Goal: Transaction & Acquisition: Purchase product/service

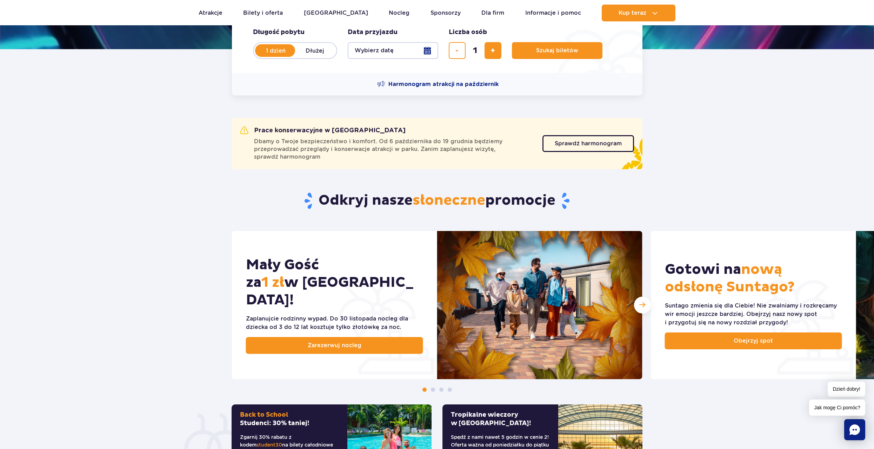
scroll to position [211, 0]
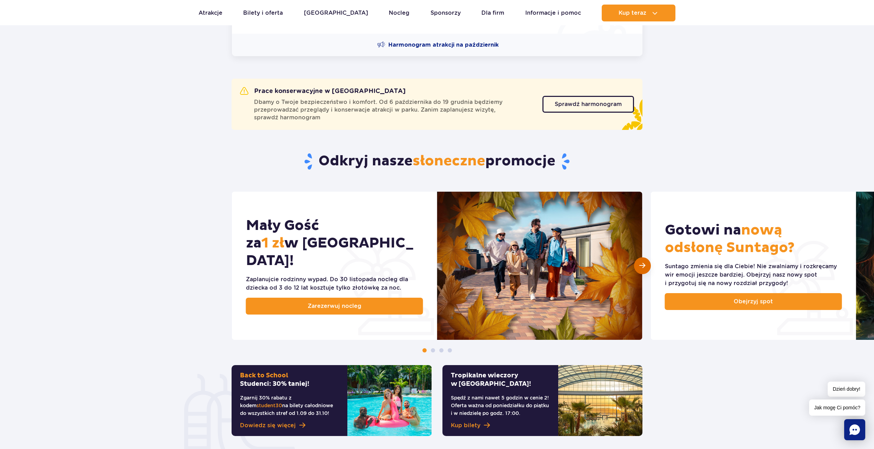
click at [642, 264] on span "Następny slajd" at bounding box center [643, 265] width 6 height 7
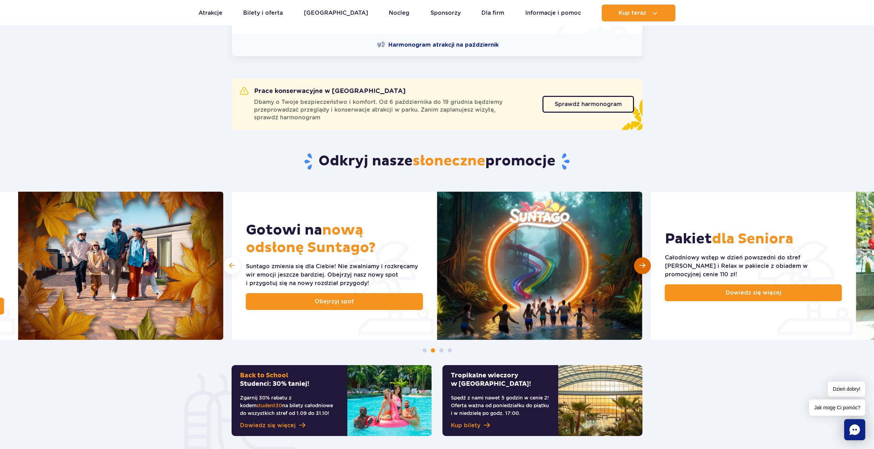
click at [642, 264] on span "Następny slajd" at bounding box center [643, 265] width 6 height 7
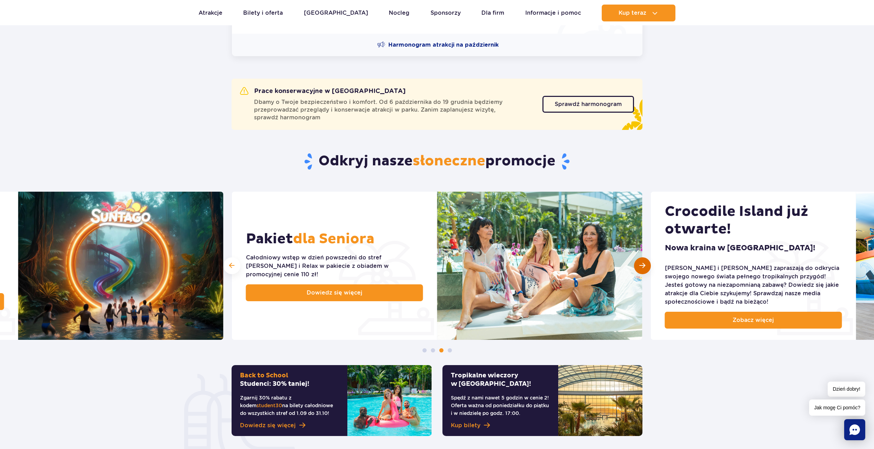
click at [642, 264] on span "Następny slajd" at bounding box center [643, 265] width 6 height 7
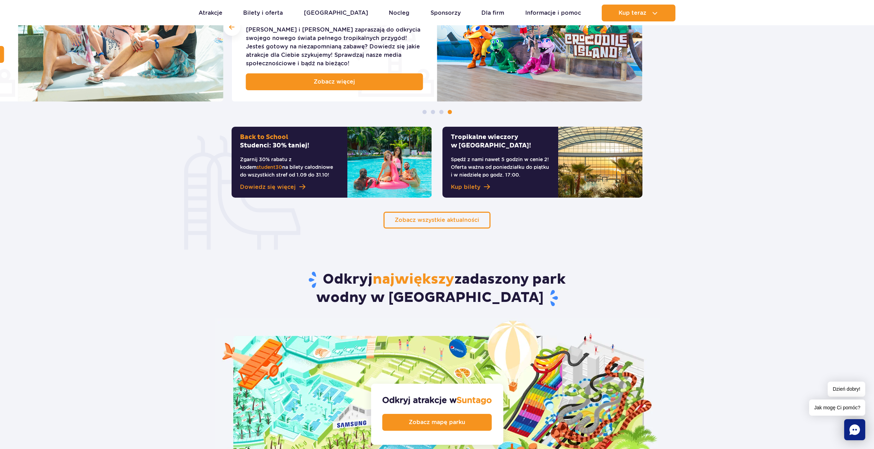
scroll to position [597, 0]
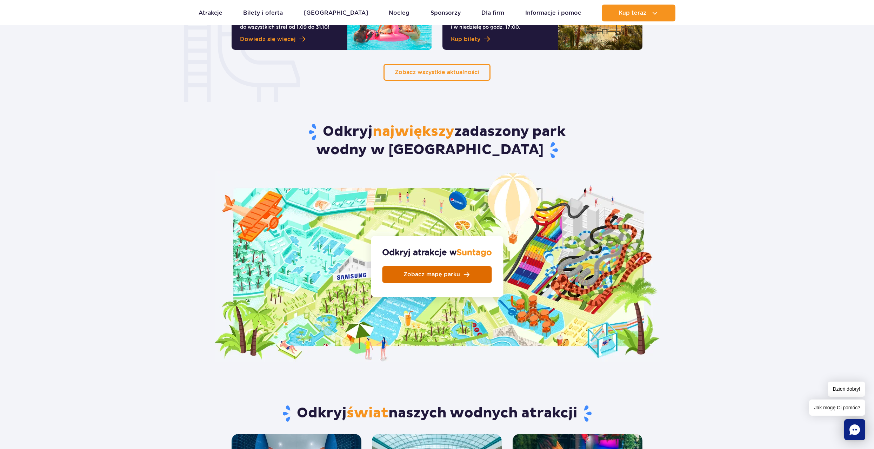
click at [455, 272] on span "Zobacz mapę parku" at bounding box center [432, 275] width 57 height 6
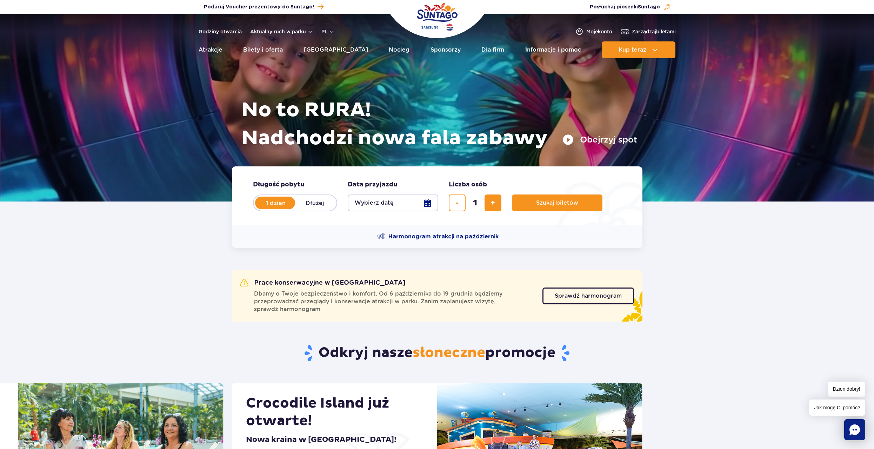
scroll to position [0, 0]
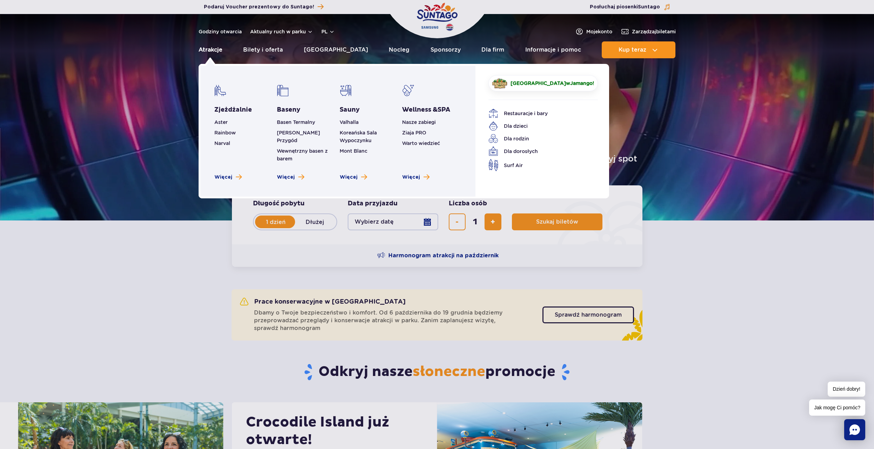
click at [206, 50] on link "Atrakcje" at bounding box center [211, 49] width 24 height 17
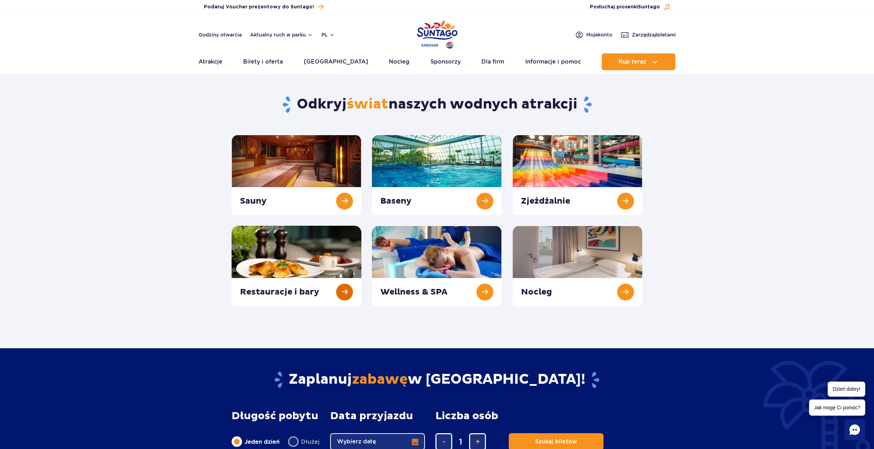
click at [303, 266] on link at bounding box center [297, 266] width 130 height 80
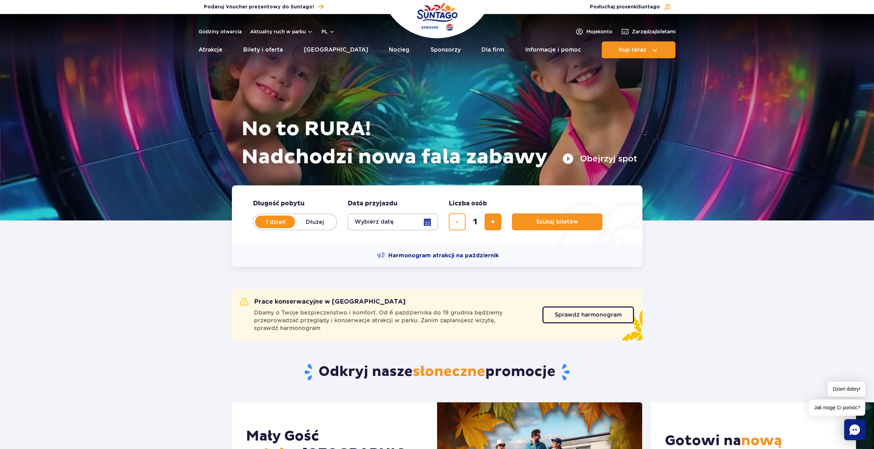
click at [421, 221] on button "Wybierz datę" at bounding box center [393, 221] width 91 height 17
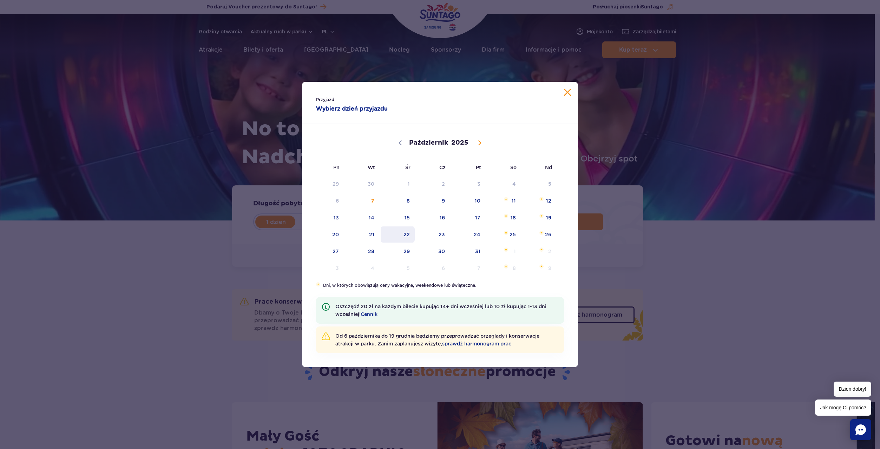
click at [405, 234] on span "22" at bounding box center [397, 234] width 35 height 16
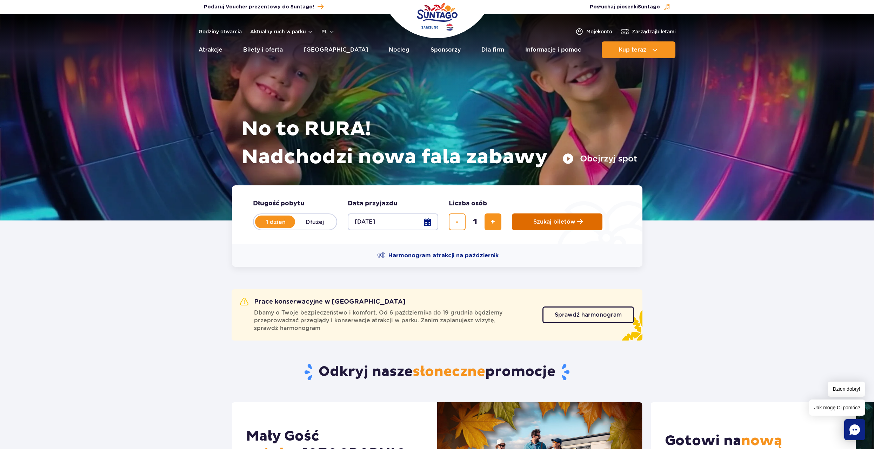
click at [553, 222] on span "Szukaj biletów" at bounding box center [555, 222] width 42 height 6
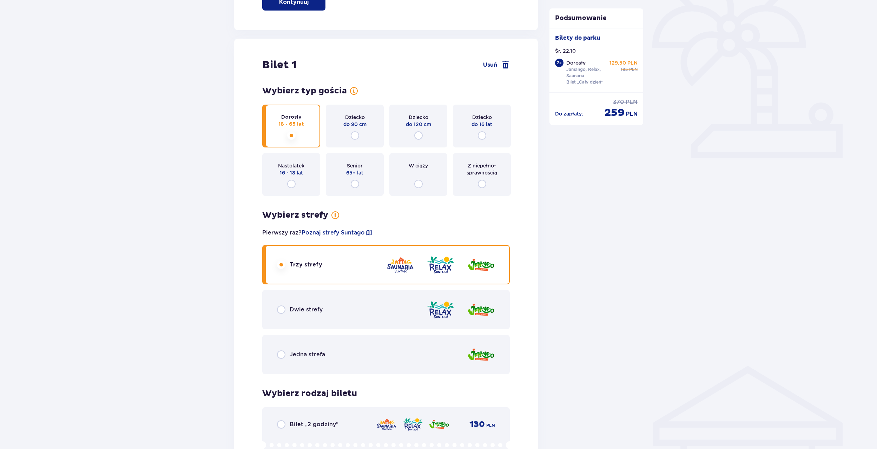
scroll to position [281, 0]
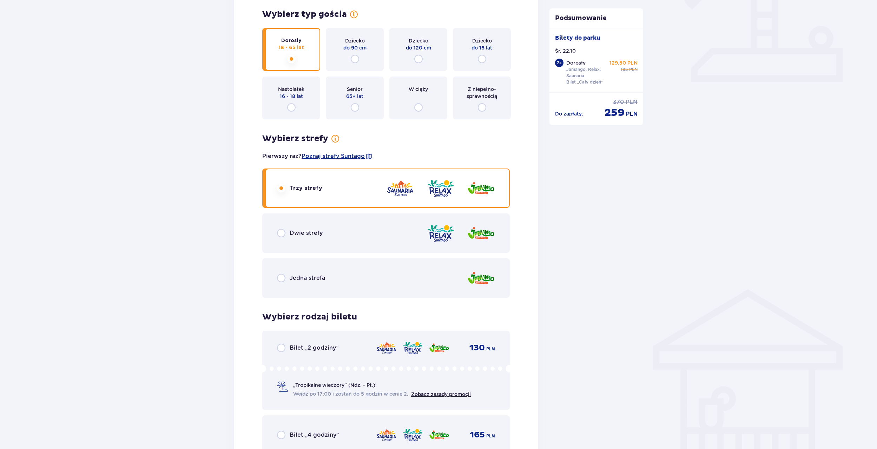
click at [580, 73] on p "Jamango, Relax, Saunaria" at bounding box center [589, 72] width 46 height 13
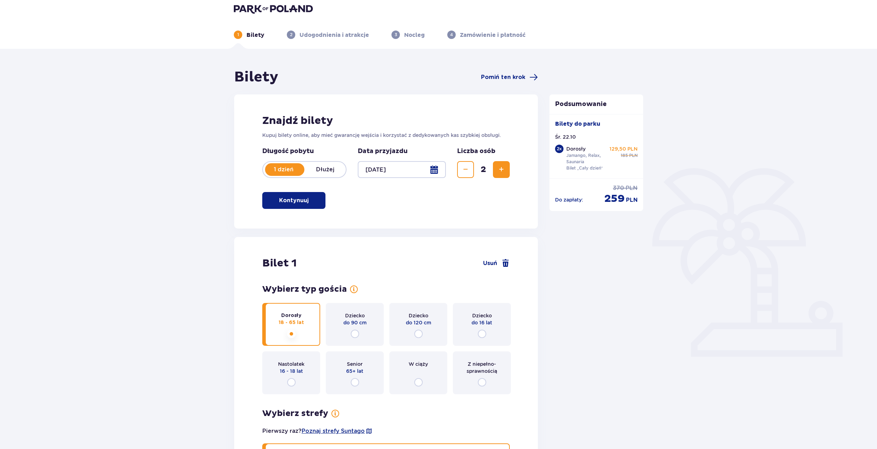
scroll to position [0, 0]
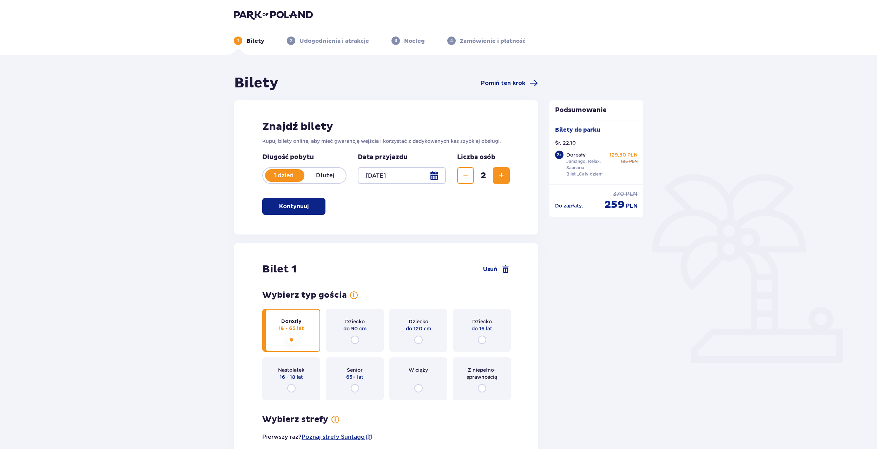
click at [467, 177] on span "Zmniejsz" at bounding box center [465, 175] width 8 height 8
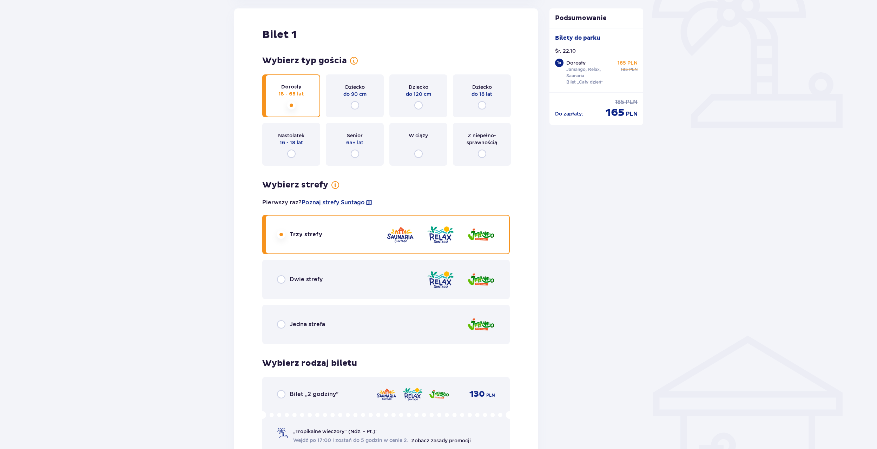
scroll to position [246, 0]
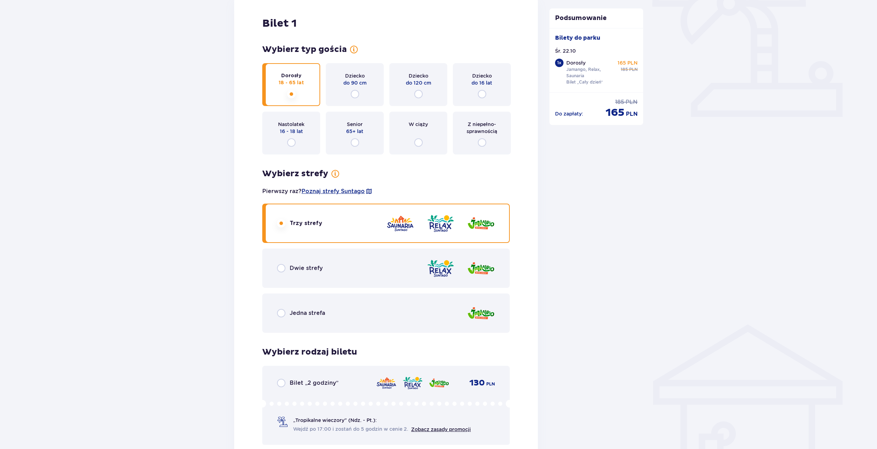
click at [315, 273] on div "Dwie strefy" at bounding box center [385, 268] width 247 height 39
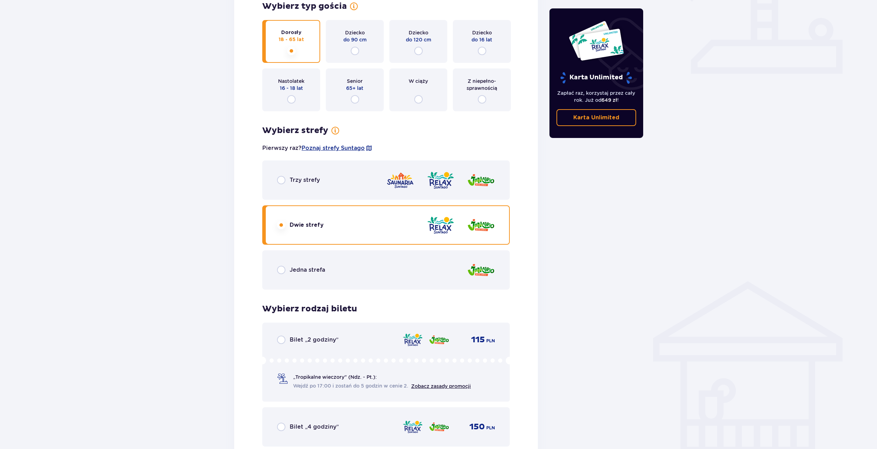
scroll to position [286, 0]
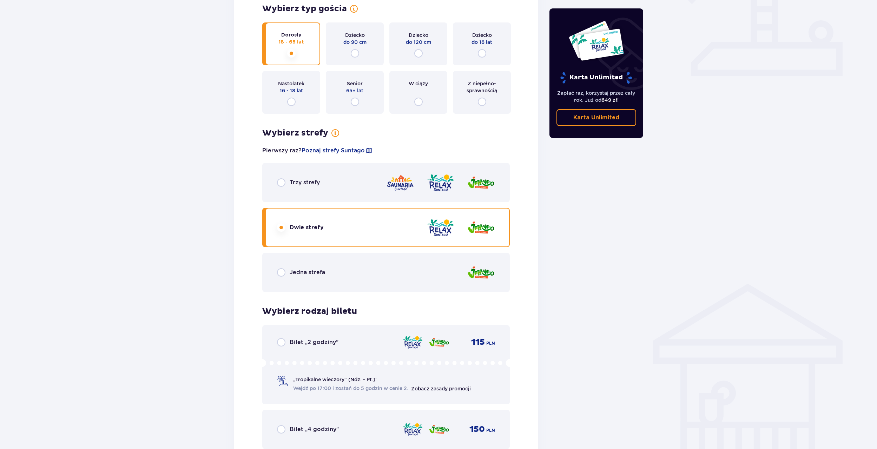
click at [355, 194] on div "Trzy strefy" at bounding box center [385, 182] width 247 height 39
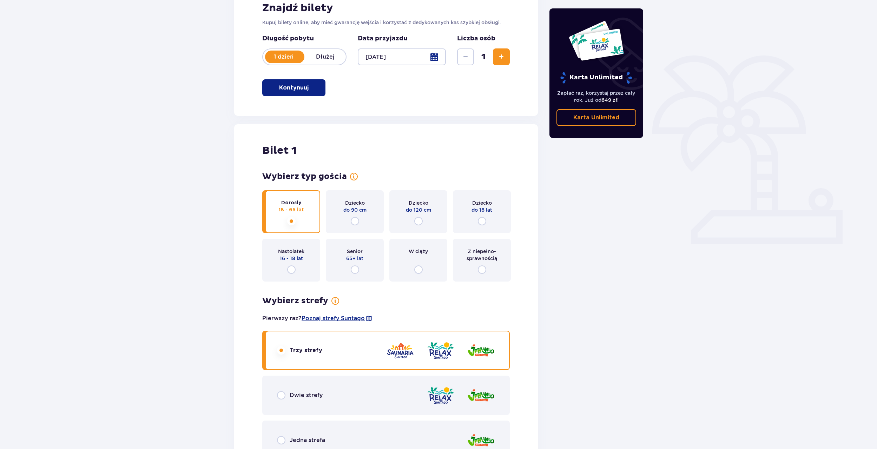
scroll to position [211, 0]
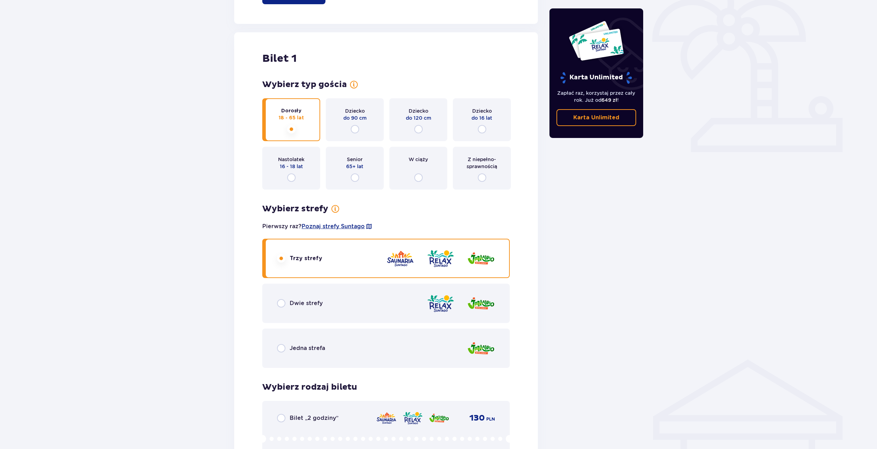
click at [309, 296] on div "Dwie strefy" at bounding box center [385, 303] width 247 height 39
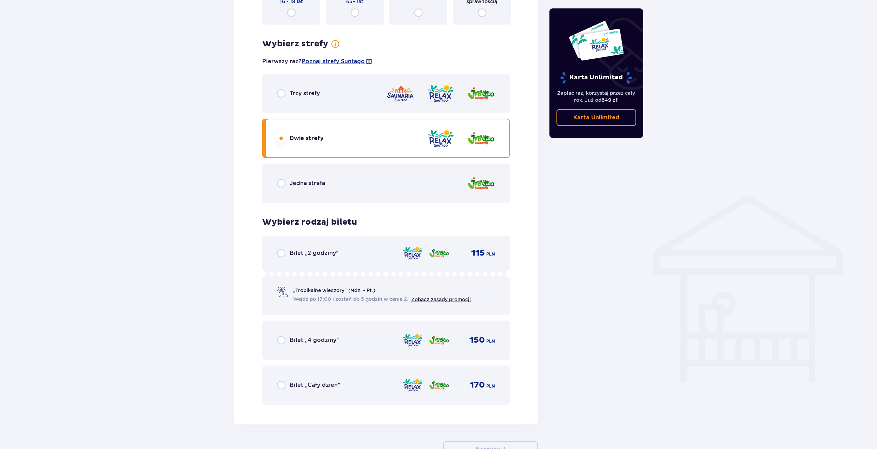
scroll to position [386, 0]
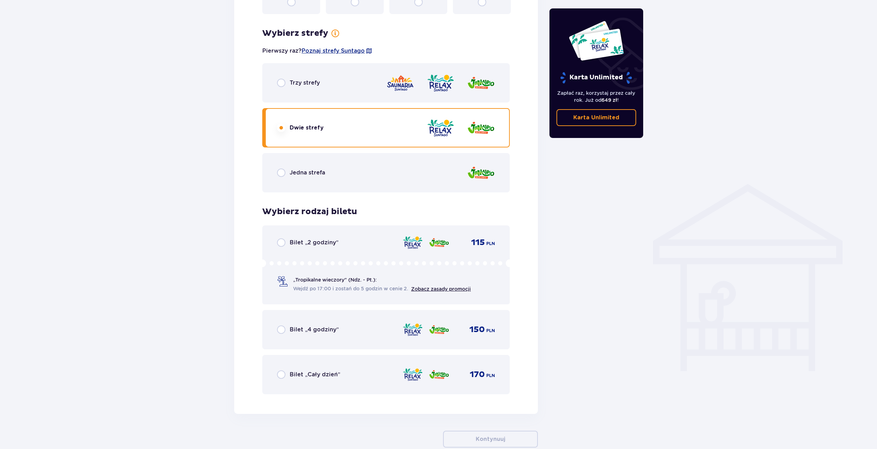
click at [323, 76] on div "Trzy strefy" at bounding box center [385, 82] width 247 height 39
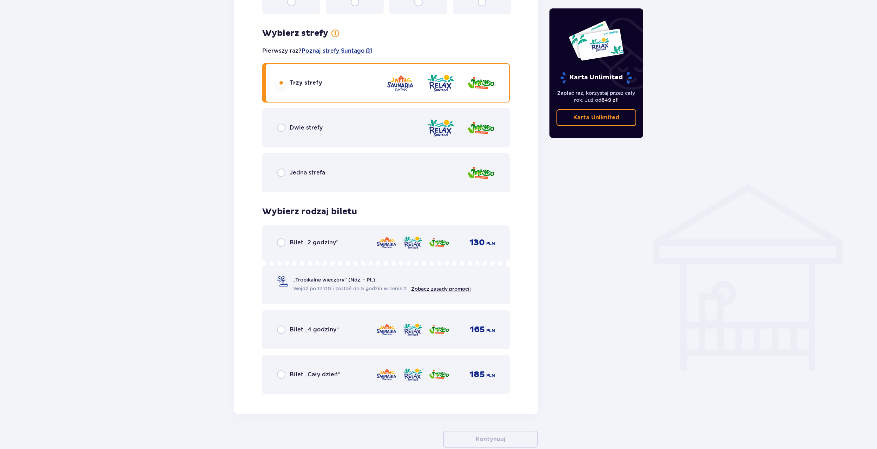
click at [319, 133] on div "Dwie strefy" at bounding box center [385, 127] width 247 height 39
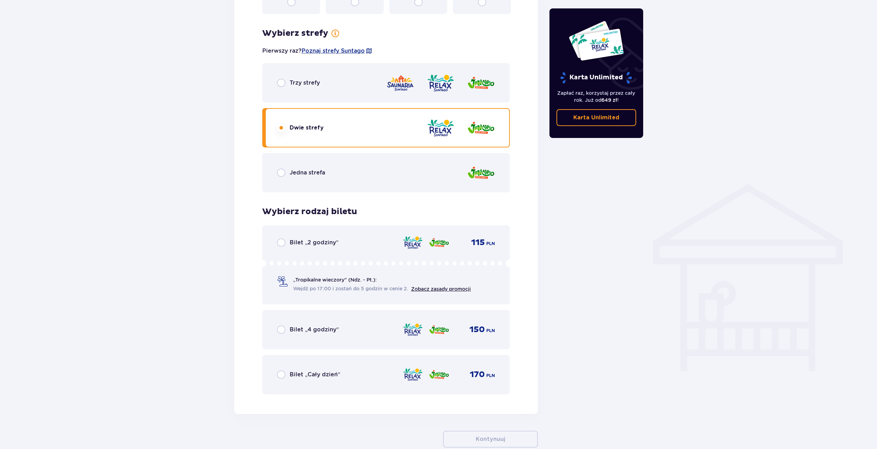
click at [310, 104] on div "Trzy strefy Dwie strefy Jedna strefa" at bounding box center [385, 127] width 247 height 129
click at [304, 84] on span "Trzy strefy" at bounding box center [305, 83] width 30 height 8
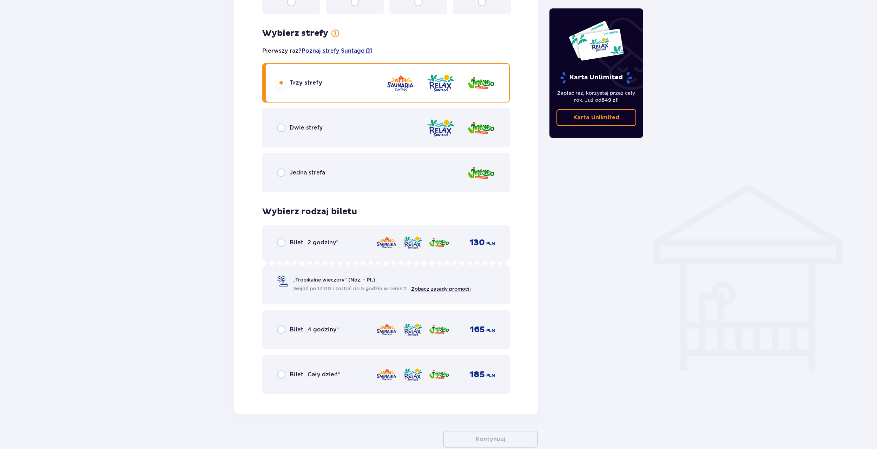
click at [307, 140] on div "Dwie strefy" at bounding box center [385, 127] width 247 height 39
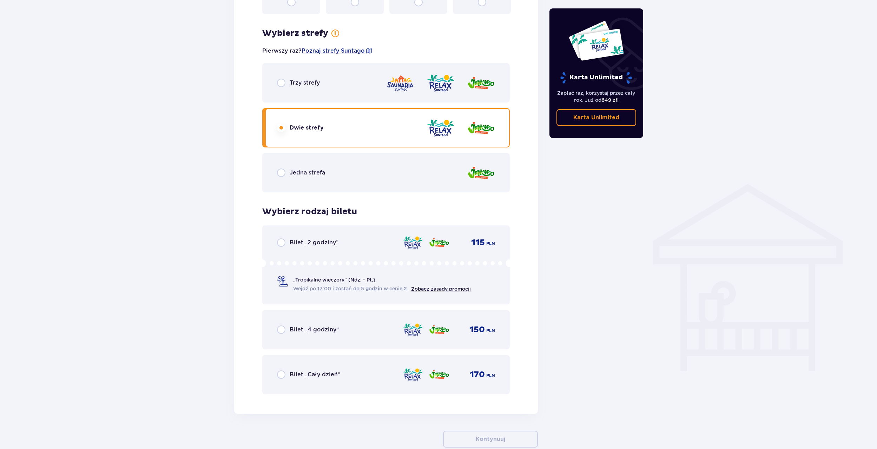
click at [299, 87] on div "Trzy strefy" at bounding box center [298, 83] width 43 height 8
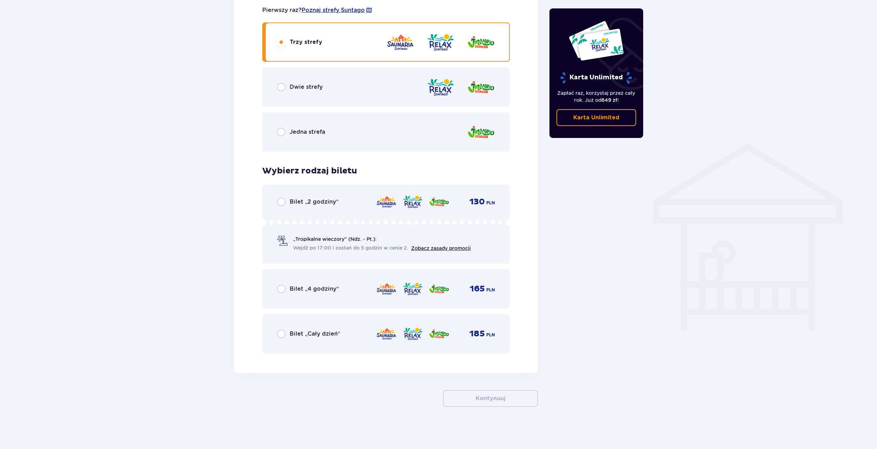
click at [306, 333] on span "Bilet „Cały dzień”" at bounding box center [315, 334] width 51 height 8
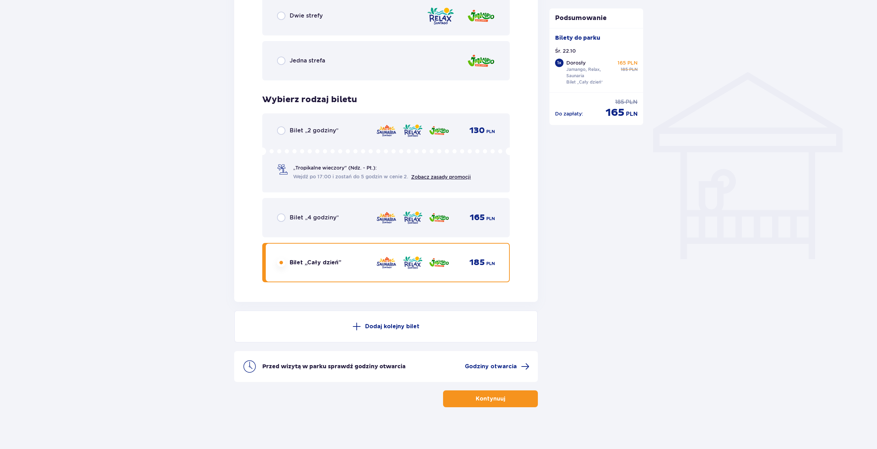
scroll to position [498, 0]
click at [501, 397] on button "Kontynuuj" at bounding box center [490, 398] width 95 height 17
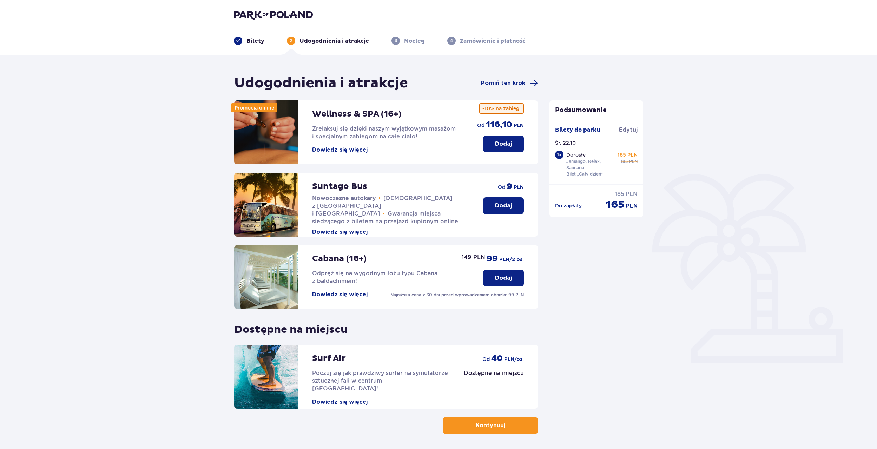
click at [488, 428] on p "Kontynuuj" at bounding box center [490, 426] width 29 height 8
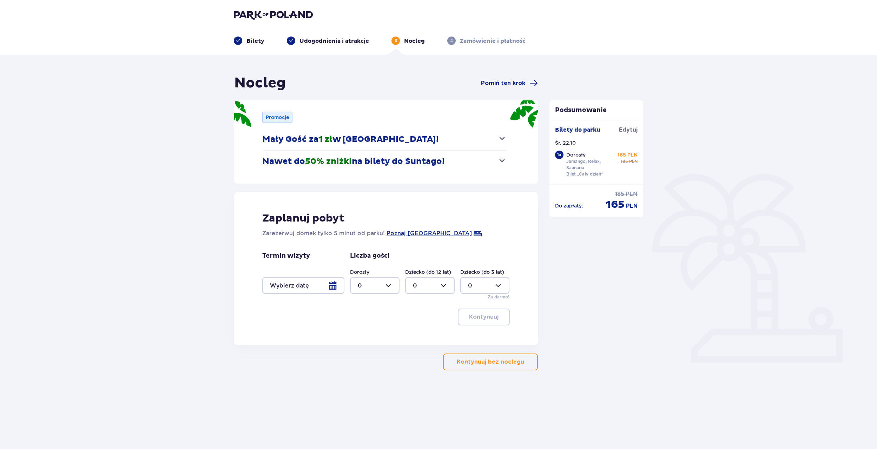
click at [491, 365] on p "Kontynuuj bez noclegu" at bounding box center [490, 362] width 67 height 8
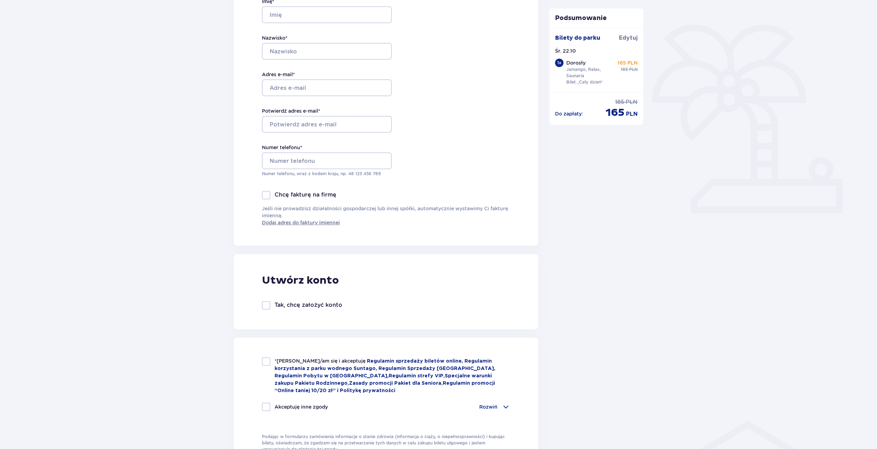
scroll to position [246, 0]
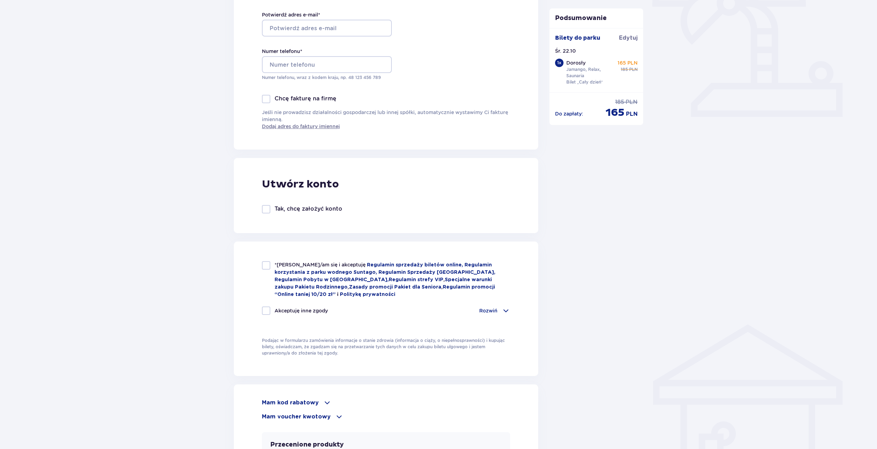
click at [264, 263] on div at bounding box center [266, 265] width 8 height 8
checkbox input "true"
click at [270, 304] on div "*Zapoznałem/am się i akceptuję Regulamin sprzedaży biletów online, Regulamin ko…" at bounding box center [386, 292] width 248 height 62
click at [267, 306] on div at bounding box center [266, 310] width 8 height 8
checkbox input "true"
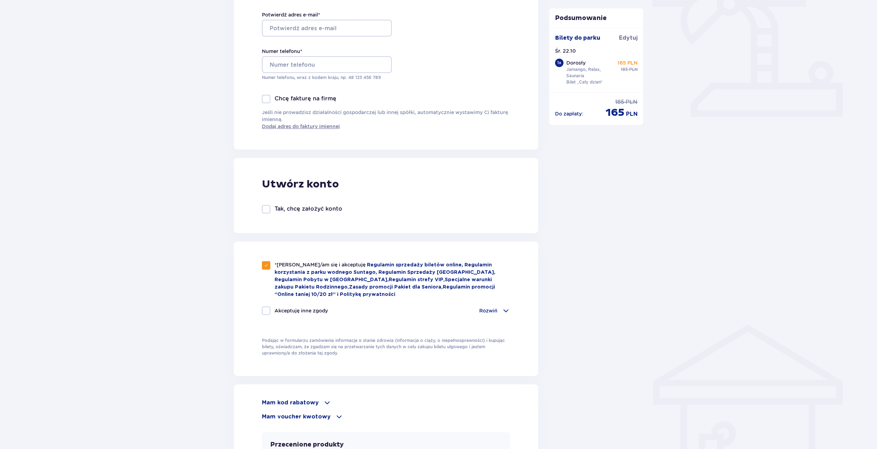
checkbox input "true"
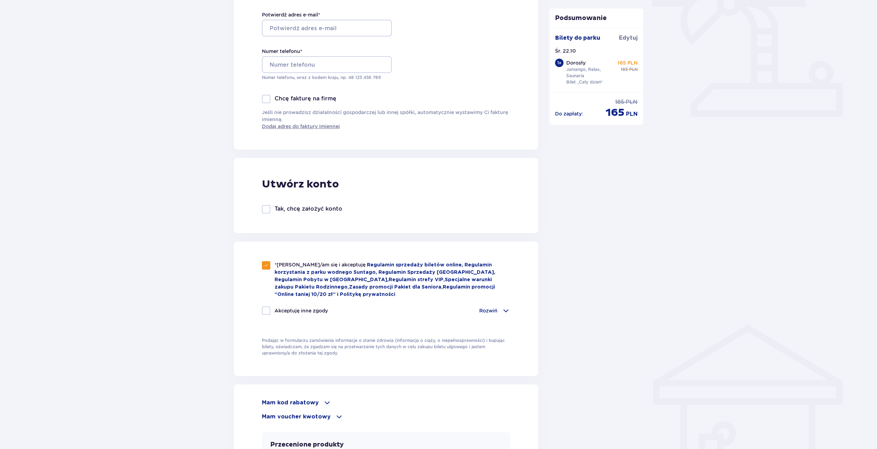
checkbox input "true"
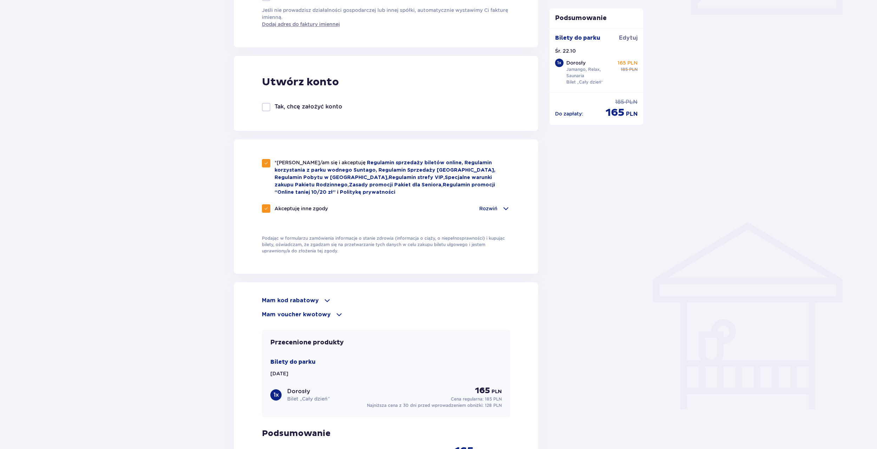
scroll to position [316, 0]
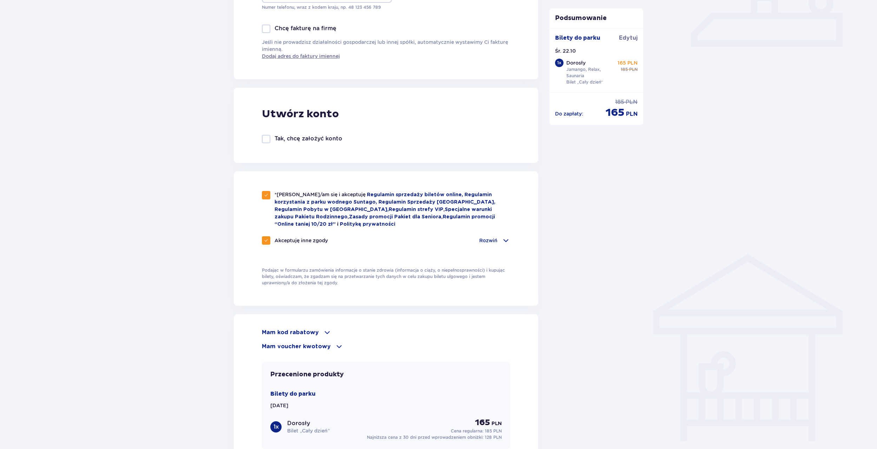
click at [265, 233] on div "*Zapoznałem/am się i akceptuję Regulamin sprzedaży biletów online, Regulamin ko…" at bounding box center [386, 222] width 248 height 62
click at [266, 243] on div "Akceptuję inne zgody Rozwiń Chcę otrzymywać od Global Parks Poland Sp. z o.o. z…" at bounding box center [386, 244] width 248 height 17
click at [259, 238] on div "*Zapoznałem/am się i akceptuję Regulamin sprzedaży biletów online, Regulamin ko…" at bounding box center [386, 238] width 304 height 134
click at [265, 238] on span at bounding box center [266, 240] width 4 height 4
checkbox input "false"
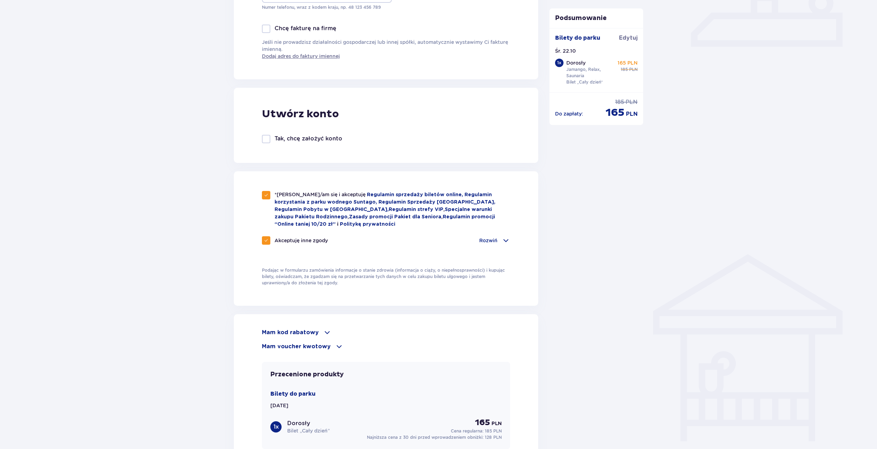
checkbox input "false"
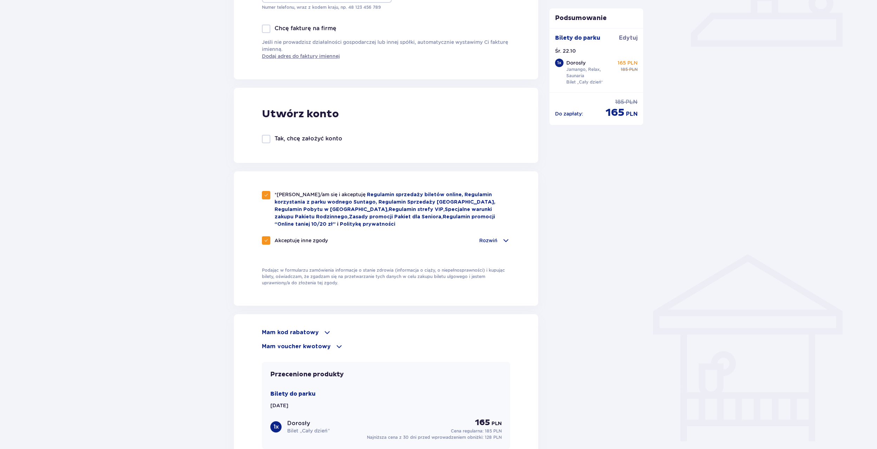
checkbox input "false"
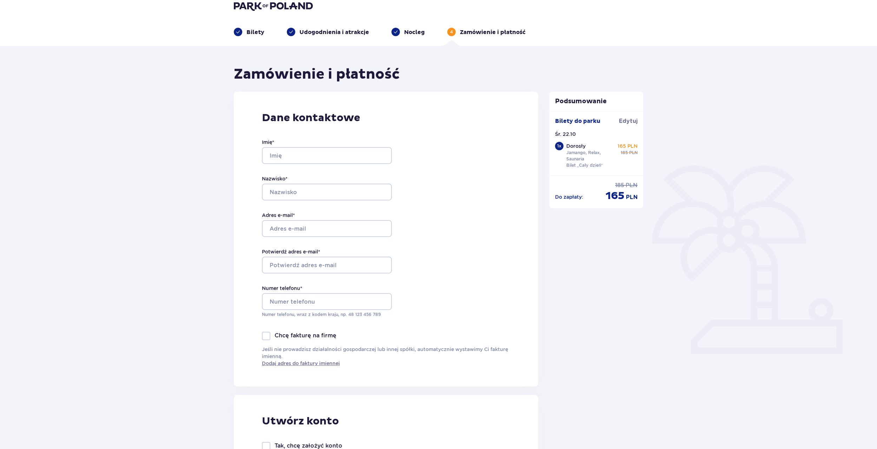
scroll to position [0, 0]
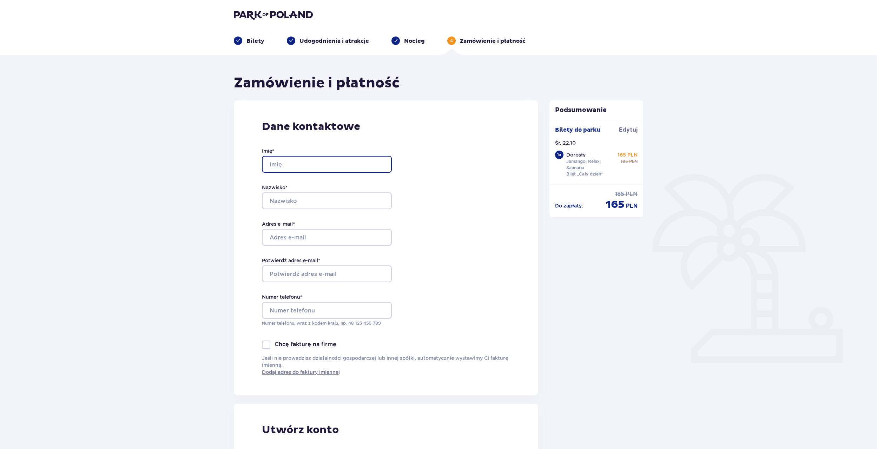
click at [316, 163] on input "Imię *" at bounding box center [327, 164] width 130 height 17
click at [328, 142] on div "Imię * Nazwisko * Adres e-mail * Potwierdź adres e-mail * Numer telefonu * Nume…" at bounding box center [327, 236] width 130 height 207
drag, startPoint x: 300, startPoint y: 163, endPoint x: 303, endPoint y: 159, distance: 5.3
click at [300, 163] on input "Imię *" at bounding box center [327, 164] width 130 height 17
type input "m"
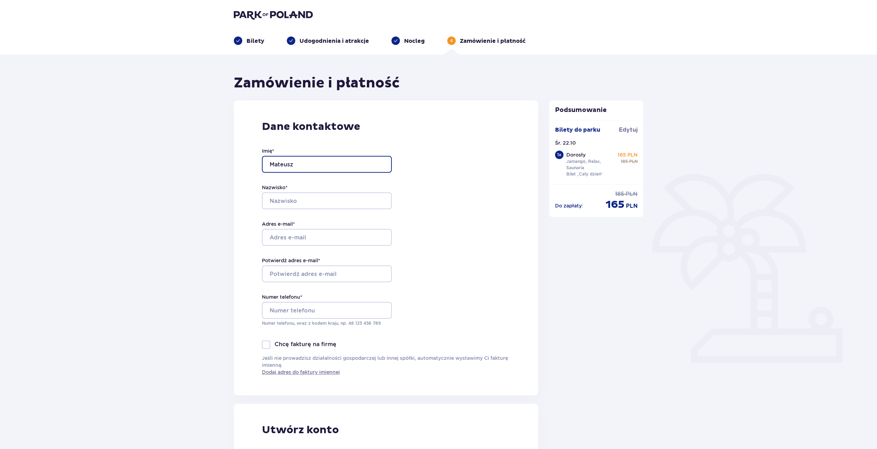
type input "Mateusz"
click at [298, 200] on input "Nazwisko *" at bounding box center [327, 200] width 130 height 17
type input "Tomaszewski"
click at [300, 232] on input "Adres e-mail *" at bounding box center [327, 237] width 130 height 17
type input "tomaszewskim@icloud.com"
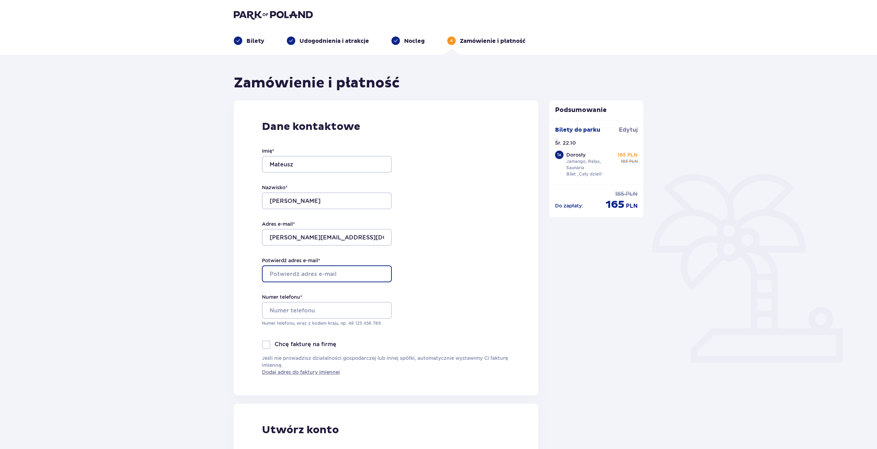
click at [310, 269] on input "Potwierdź adres e-mail *" at bounding box center [327, 273] width 130 height 17
drag, startPoint x: 348, startPoint y: 236, endPoint x: 267, endPoint y: 234, distance: 80.0
click at [267, 234] on input "tomaszewskim@icloud.com" at bounding box center [327, 237] width 130 height 17
click at [320, 267] on input "Potwierdź adres e-mail *" at bounding box center [327, 273] width 130 height 17
paste input "tomaszewskim@icloud.com"
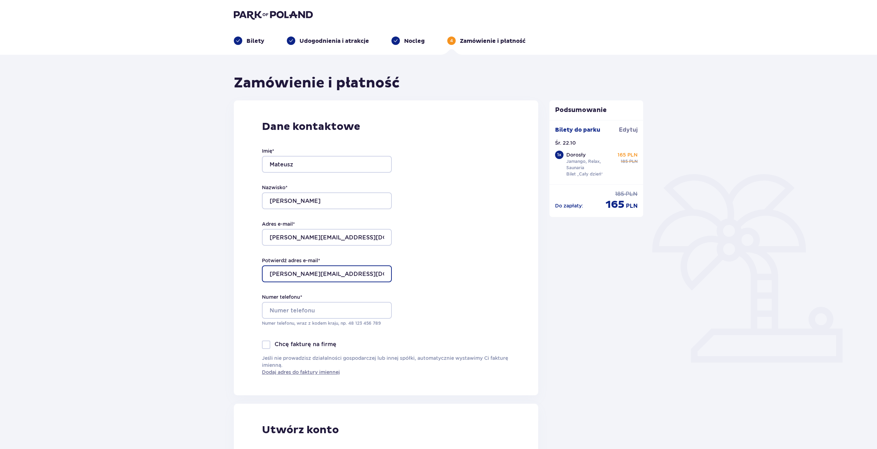
type input "tomaszewskim@icloud.com"
click at [334, 301] on div "Numer telefonu * Numer telefonu, wraz z kodem kraju, np. 48 ​123 ​456 ​789" at bounding box center [327, 309] width 130 height 33
click at [333, 306] on input "Numer telefonu *" at bounding box center [327, 310] width 130 height 17
type input "+48696141335"
click at [419, 312] on div "Dane kontaktowe Imię * Mateusz Nazwisko * Tomaszewski Adres e-mail * tomaszewsk…" at bounding box center [386, 247] width 304 height 295
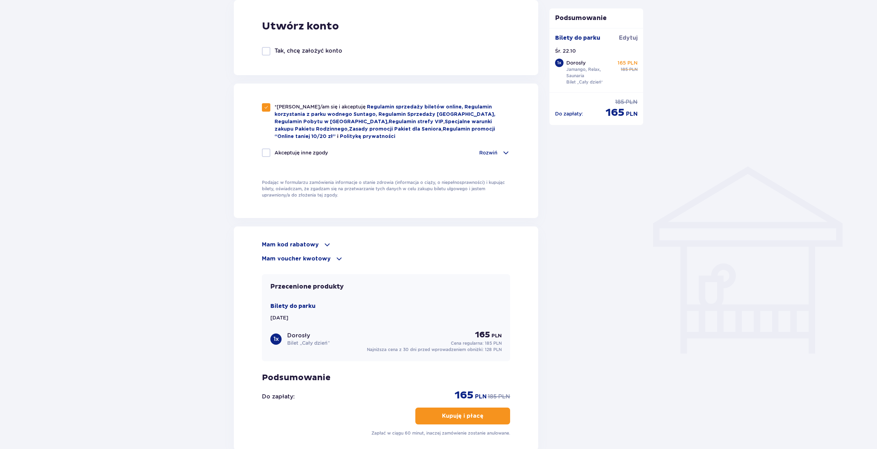
scroll to position [481, 0]
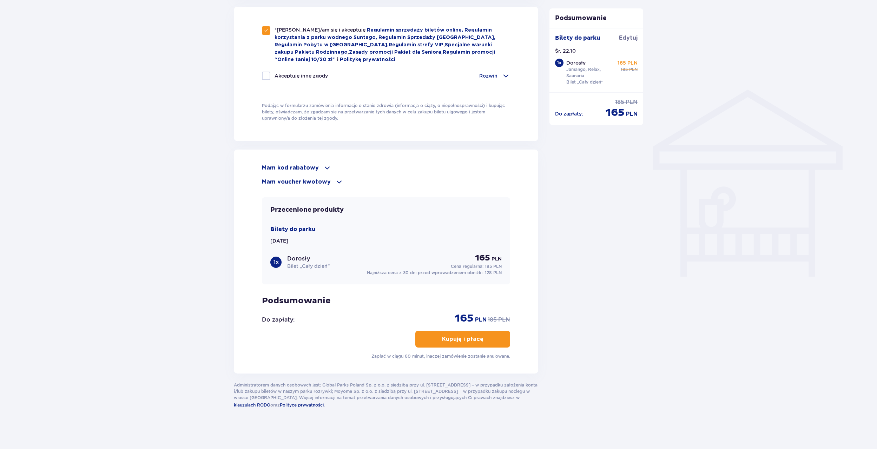
click at [446, 340] on p "Kupuję i płacę" at bounding box center [462, 339] width 41 height 8
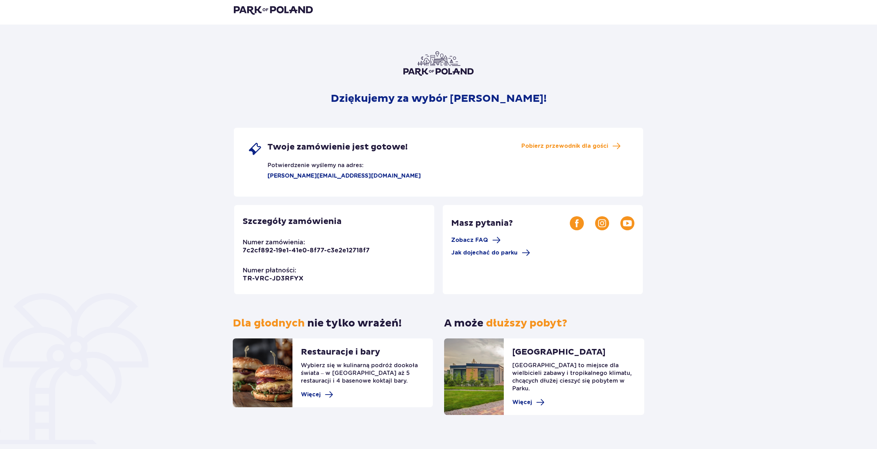
scroll to position [5, 0]
click at [494, 252] on span "Jak dojechać do parku" at bounding box center [484, 253] width 66 height 8
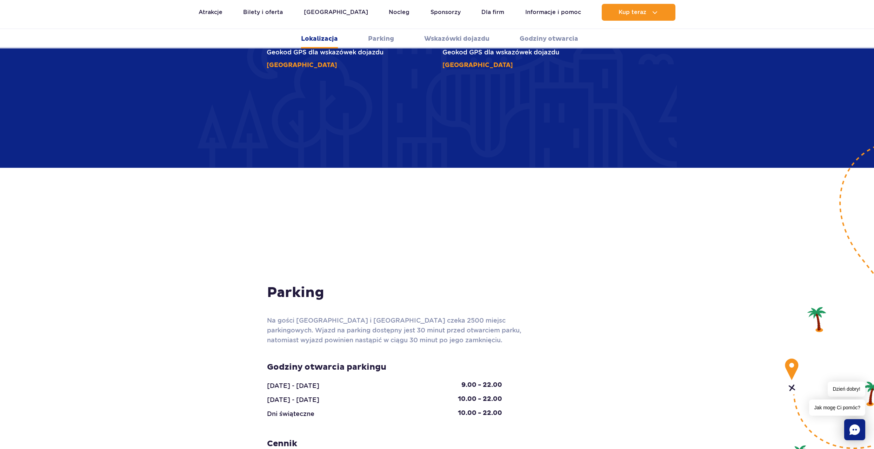
scroll to position [491, 0]
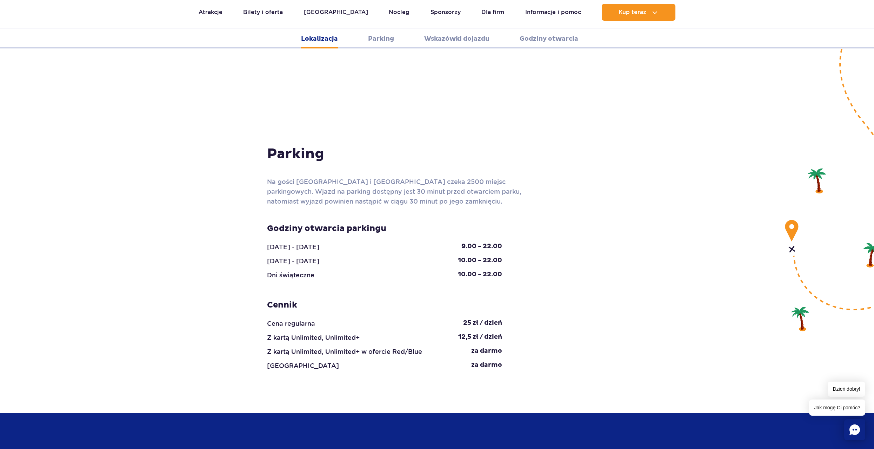
scroll to position [597, 0]
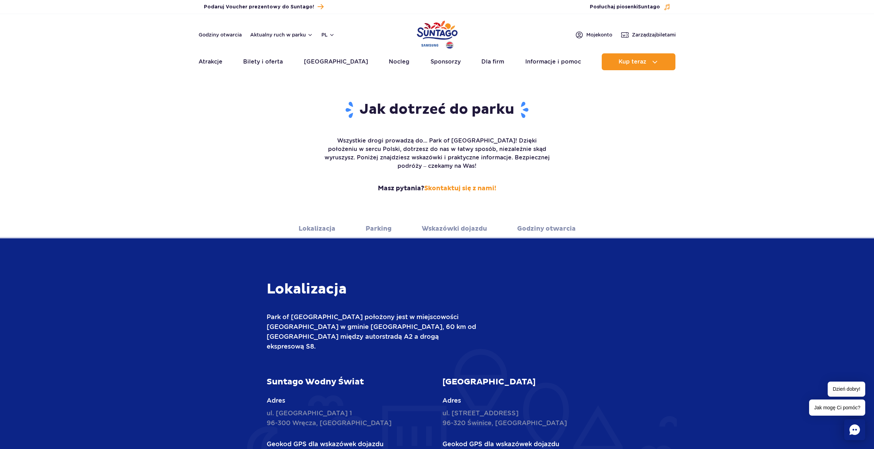
scroll to position [176, 0]
